Goal: Task Accomplishment & Management: Manage account settings

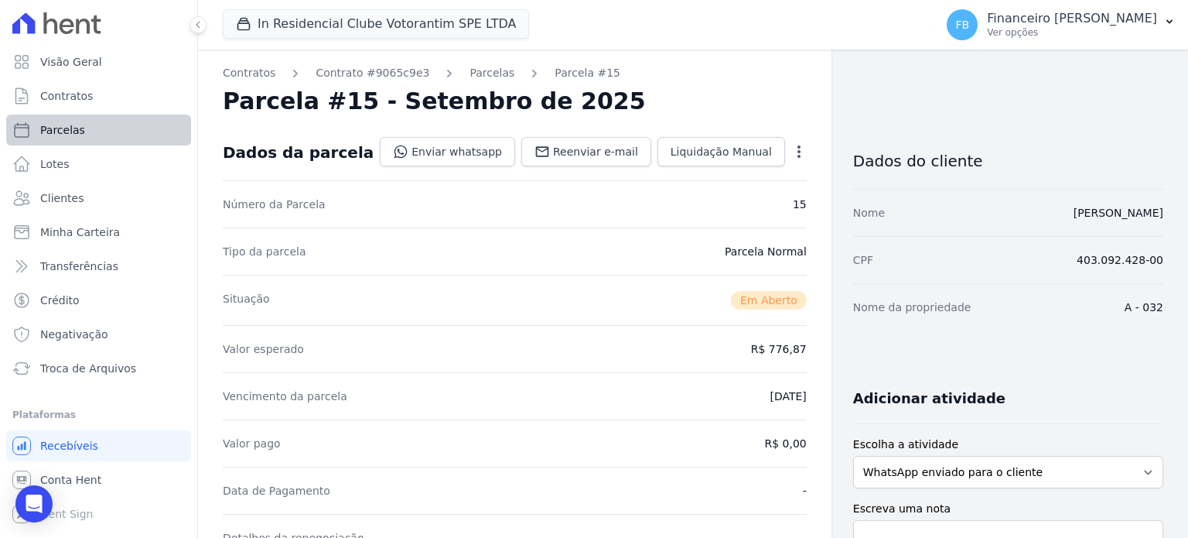
scroll to position [309, 0]
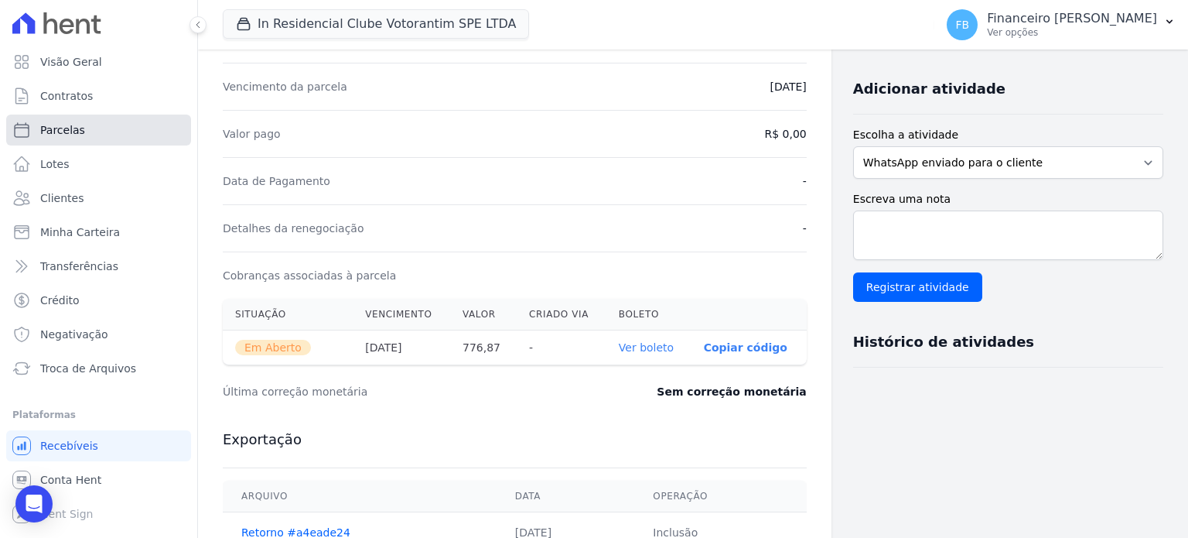
click at [127, 135] on link "Parcelas" at bounding box center [98, 129] width 185 height 31
select select
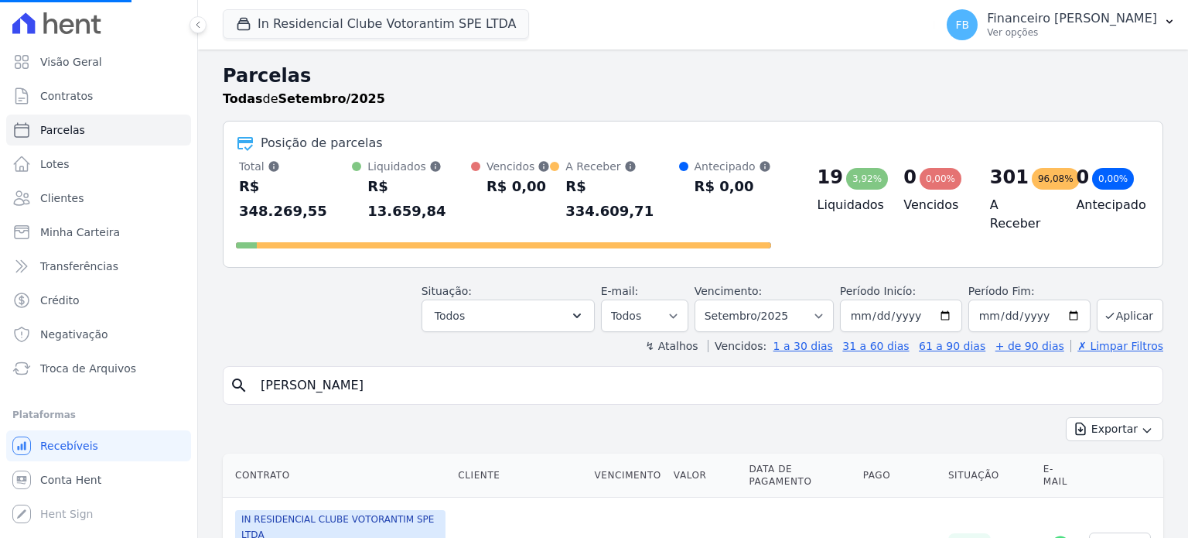
drag, startPoint x: 318, startPoint y: 364, endPoint x: 0, endPoint y: 319, distance: 320.9
click at [0, 319] on div "Visão Geral Contratos [GEOGRAPHIC_DATA] Lotes Clientes Minha Carteira Transferê…" at bounding box center [594, 269] width 1188 height 538
select select
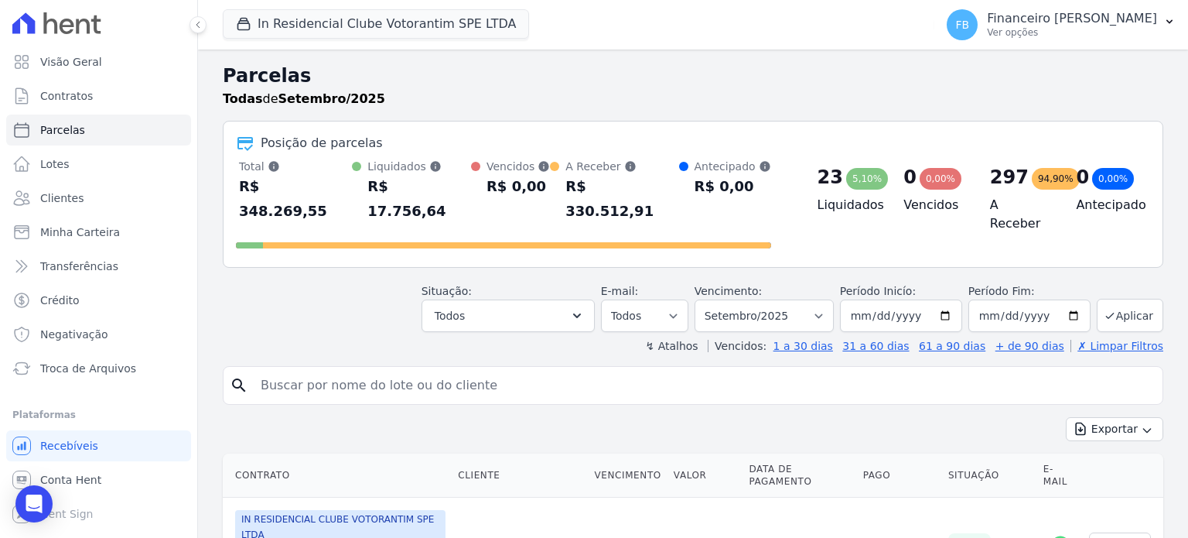
click at [325, 370] on input "search" at bounding box center [703, 385] width 905 height 31
type input "[PERSON_NAME]"
select select
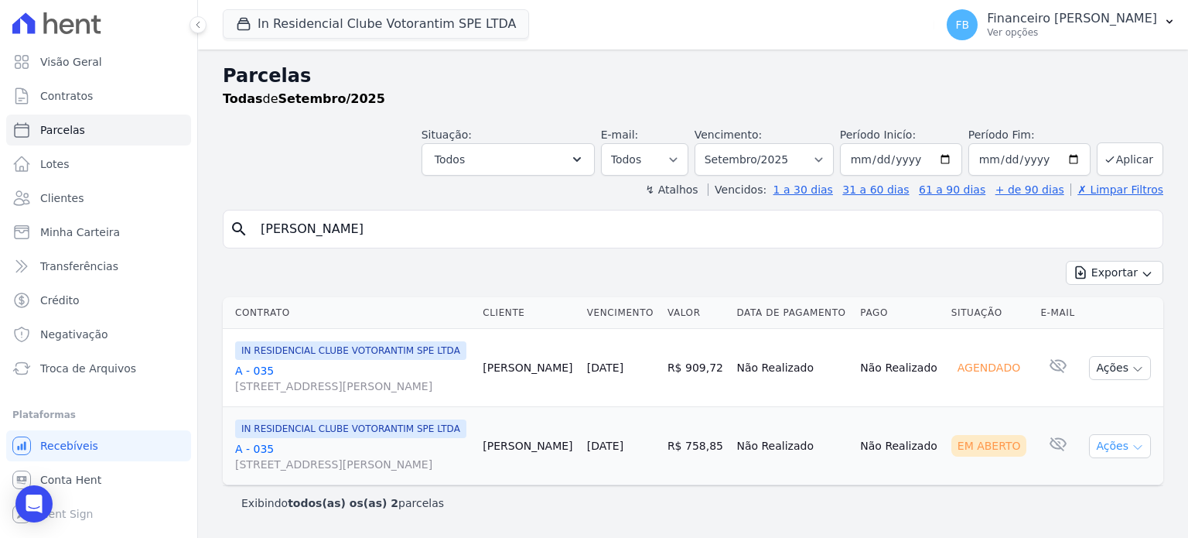
click at [1134, 449] on icon "button" at bounding box center [1138, 447] width 8 height 4
click at [1077, 496] on link "Ver boleto" at bounding box center [1113, 481] width 148 height 29
